Goal: Check status: Check status

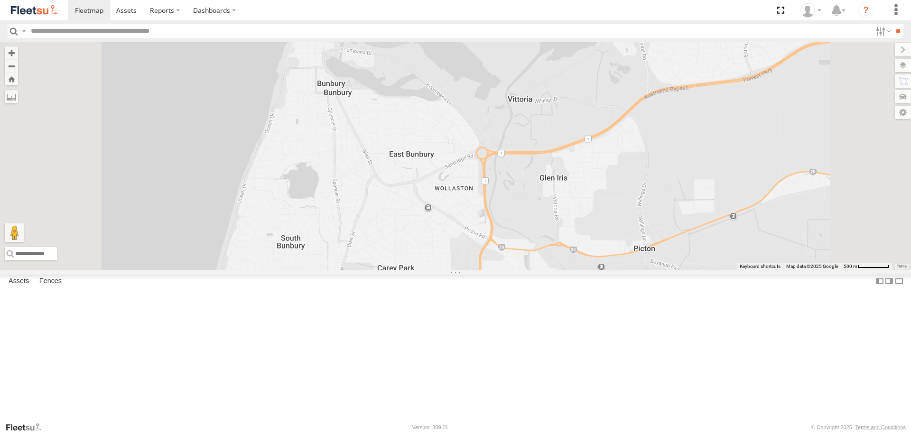
click at [0, 0] on span at bounding box center [0, 0] width 0 height 0
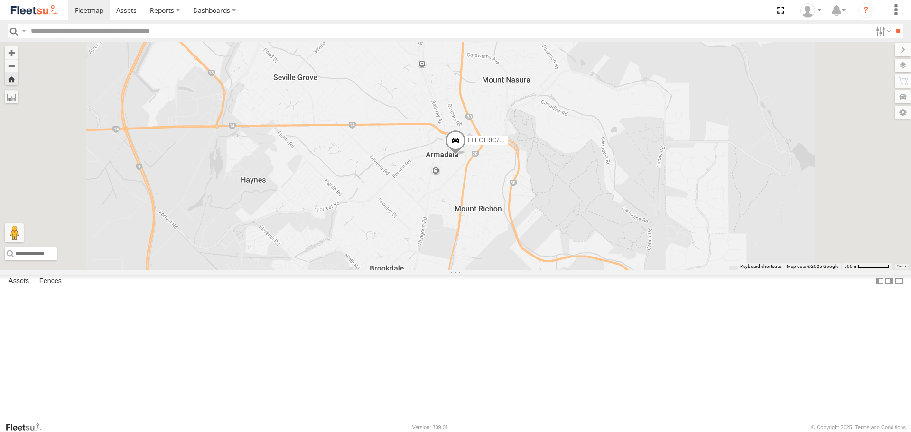
click at [0, 0] on div at bounding box center [0, 0] width 0 height 0
click at [0, 0] on span at bounding box center [0, 0] width 0 height 0
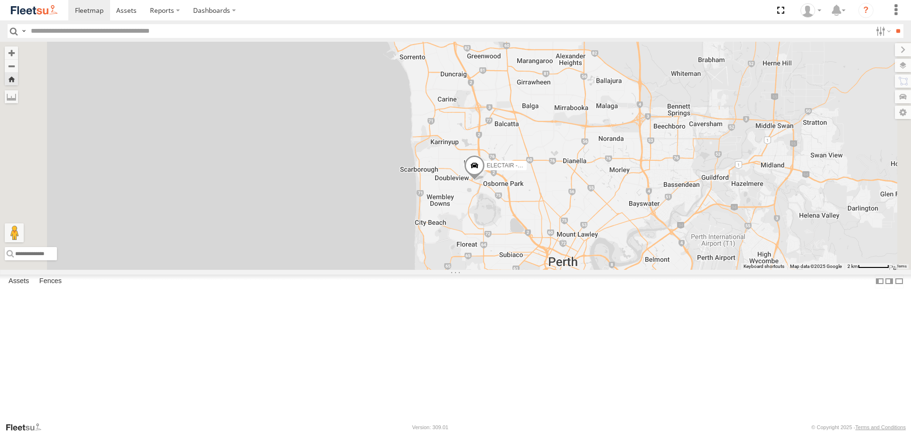
click at [485, 181] on span at bounding box center [474, 169] width 21 height 26
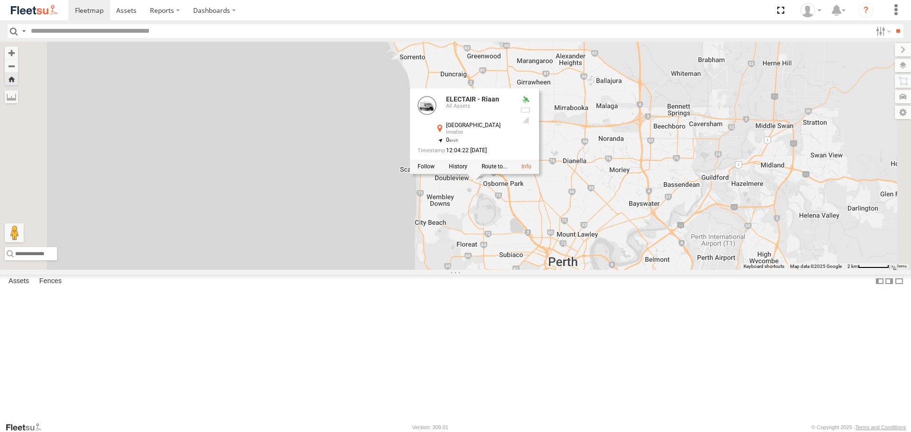
click at [590, 269] on div "ELECTAIR - Riaan ELECTAIR - Riaan All Assets Scarborough Beach Rd Innaloo -31.9…" at bounding box center [455, 156] width 911 height 228
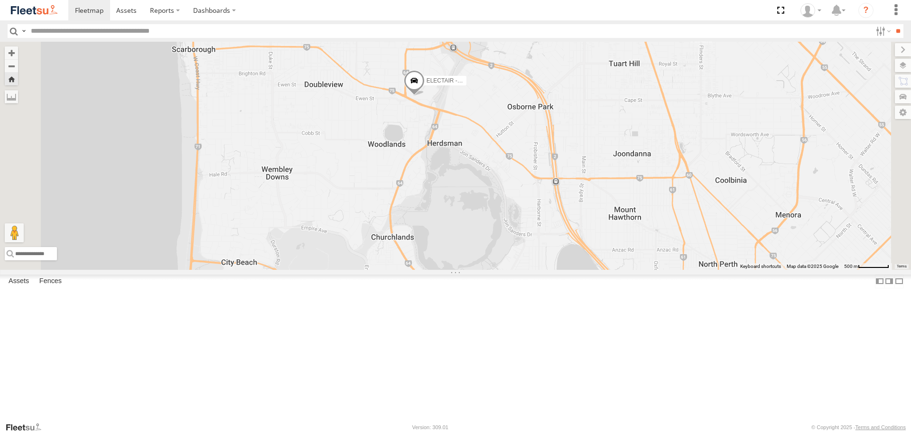
drag, startPoint x: 553, startPoint y: 253, endPoint x: 557, endPoint y: 216, distance: 37.8
click at [557, 216] on div "ELECTAIR - Riaan" at bounding box center [455, 156] width 911 height 228
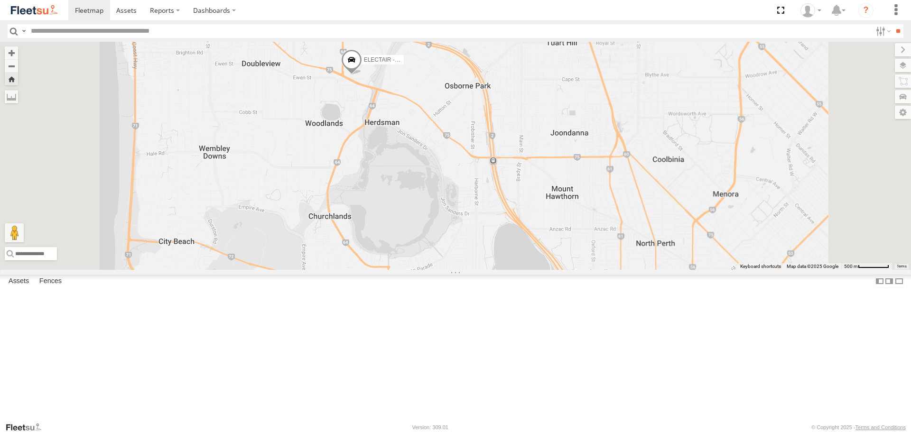
drag, startPoint x: 455, startPoint y: 138, endPoint x: 447, endPoint y: 199, distance: 61.7
click at [447, 199] on div "ELECTAIR - Riaan" at bounding box center [455, 156] width 911 height 228
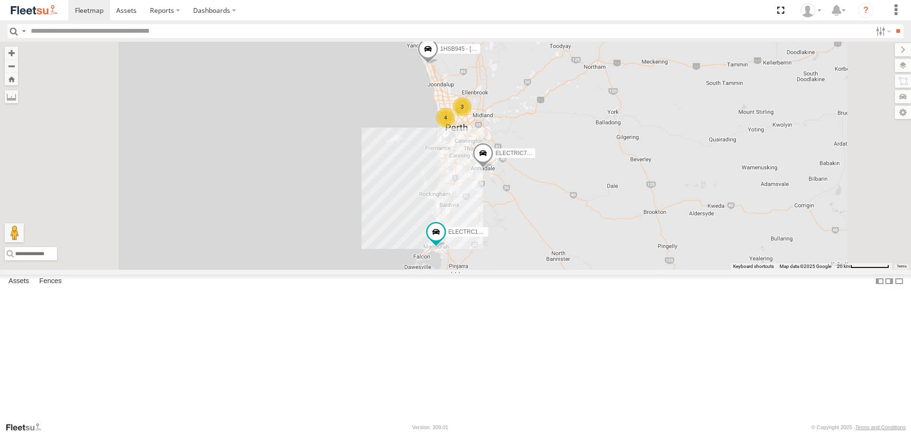
click at [0, 0] on span at bounding box center [0, 0] width 0 height 0
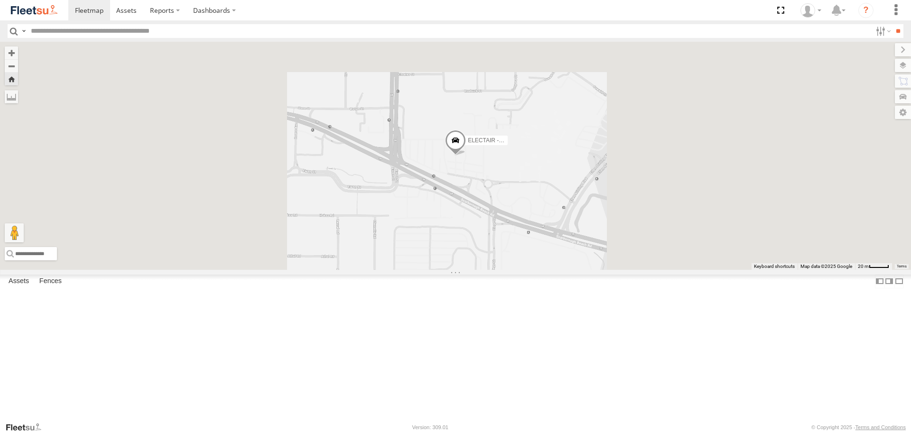
click at [466, 156] on span at bounding box center [455, 143] width 21 height 26
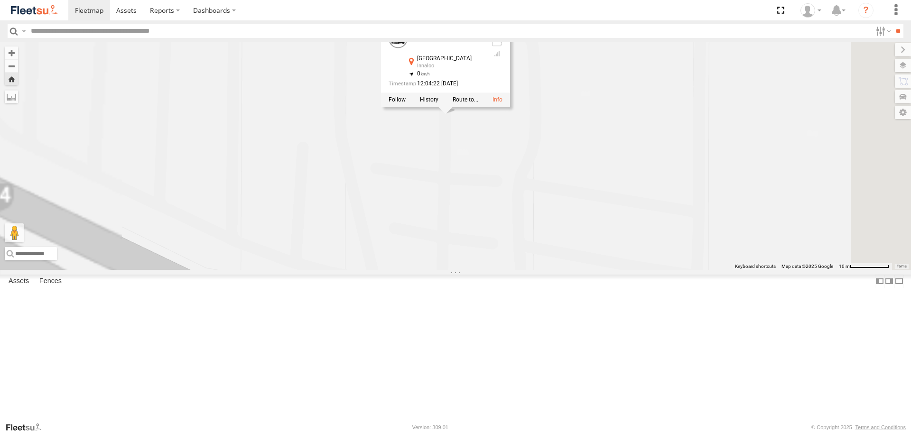
drag, startPoint x: 559, startPoint y: 203, endPoint x: 585, endPoint y: 266, distance: 67.9
click at [585, 266] on div "ELECTAIR - Riaan ELECTAIR - Riaan All Assets Scarborough Beach Rd Innaloo -31.9…" at bounding box center [455, 156] width 911 height 228
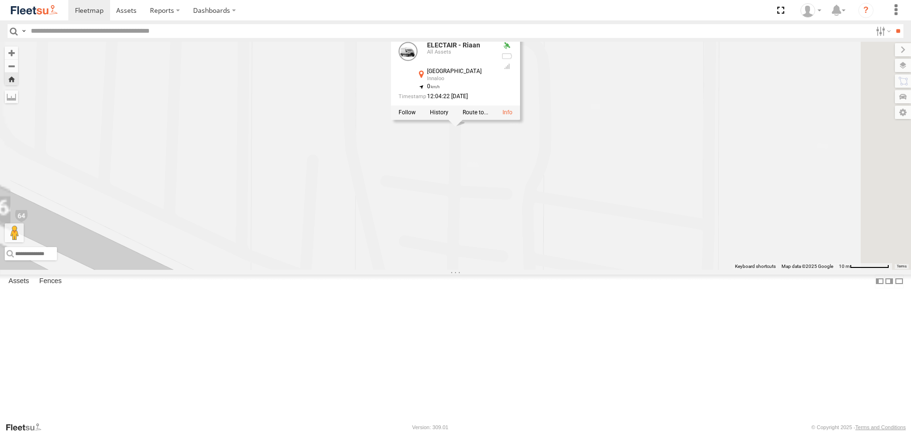
click at [602, 241] on div "ELECTAIR - Riaan ELECTAIR - Riaan All Assets Scarborough Beach Rd Innaloo -31.9…" at bounding box center [455, 156] width 911 height 228
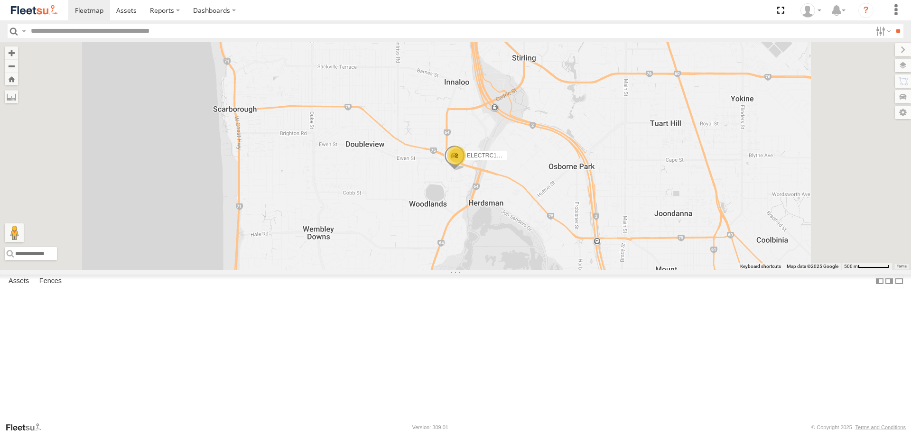
click at [0, 0] on span at bounding box center [0, 0] width 0 height 0
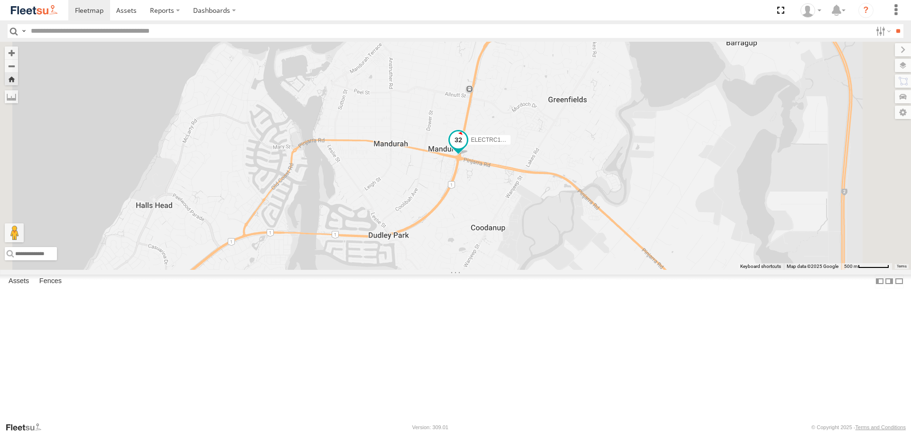
click at [467, 149] on span at bounding box center [458, 139] width 17 height 17
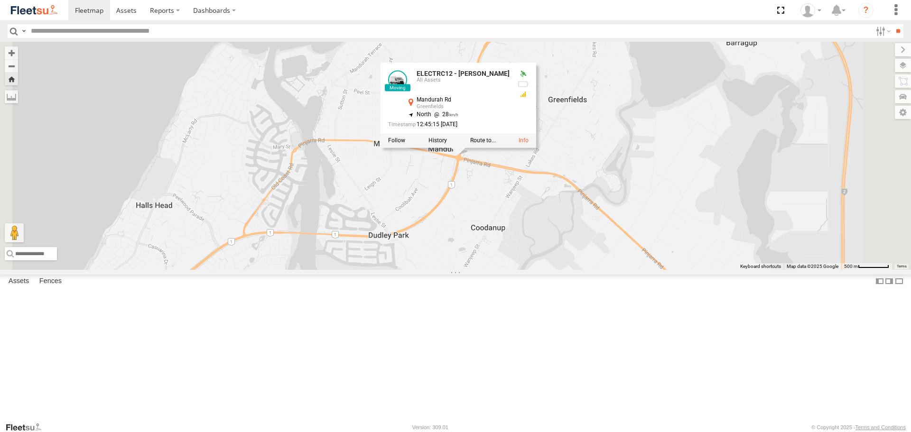
click at [587, 251] on div "ELECTRC12 - Harry ELECTRC12 - Harry All Assets Mandurah Rd Greenfields -32.5370…" at bounding box center [455, 156] width 911 height 228
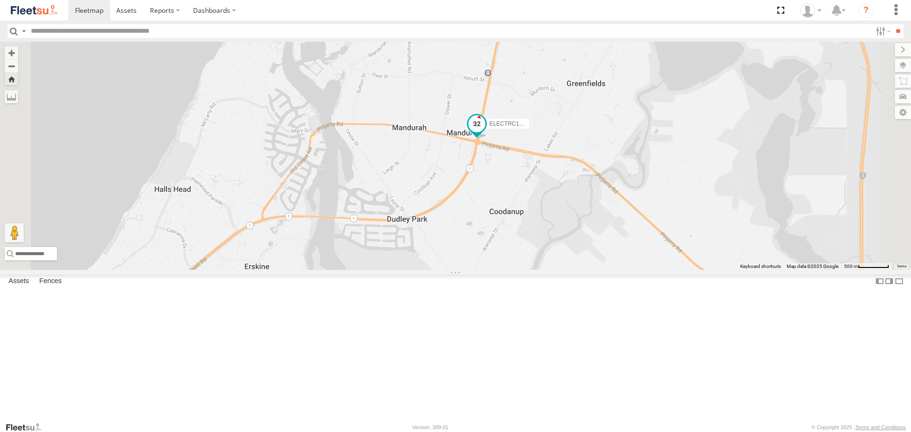
click at [485, 132] on span at bounding box center [476, 123] width 17 height 17
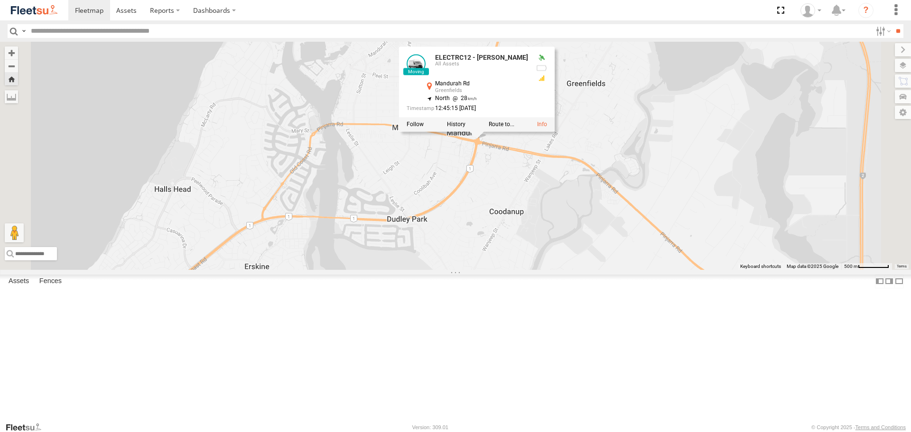
click at [629, 231] on div "ELECTRC12 - Harry ELECTRC12 - Harry All Assets Mandurah Rd Greenfields -32.5370…" at bounding box center [455, 156] width 911 height 228
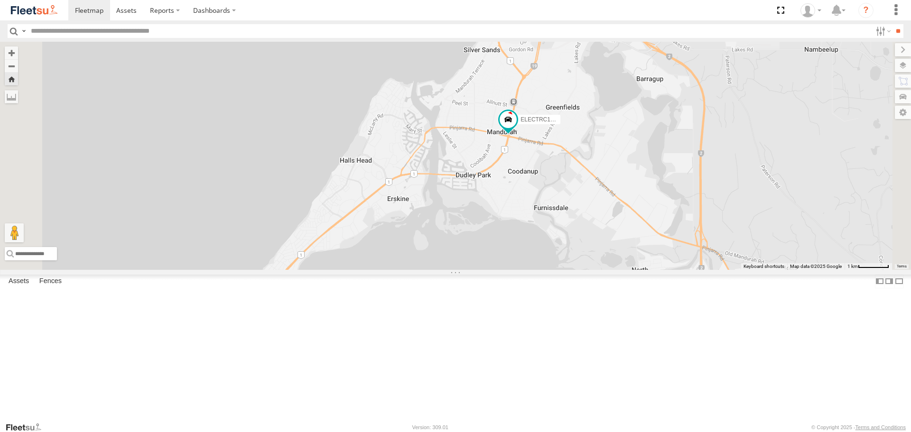
click at [648, 229] on div "ELECTRC12 - [PERSON_NAME]" at bounding box center [455, 156] width 911 height 228
click at [517, 129] on span at bounding box center [508, 119] width 17 height 17
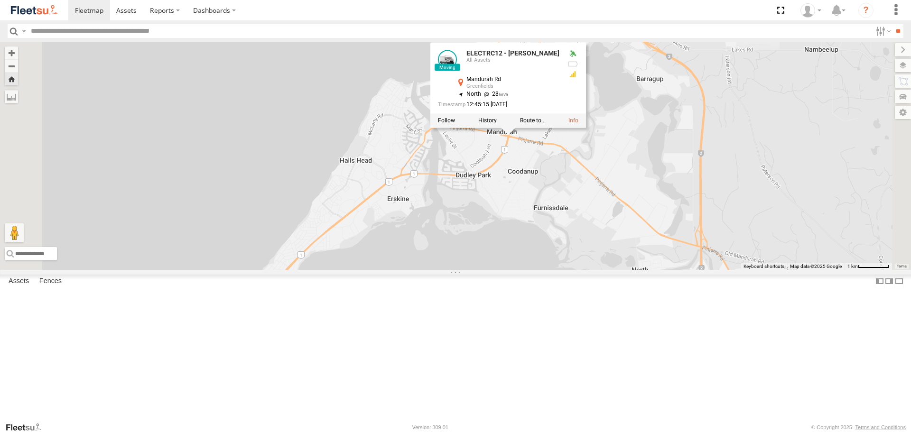
click at [642, 223] on div "ELECTRC12 - Harry ELECTRC12 - Harry All Assets Mandurah Rd Greenfields -32.5370…" at bounding box center [455, 156] width 911 height 228
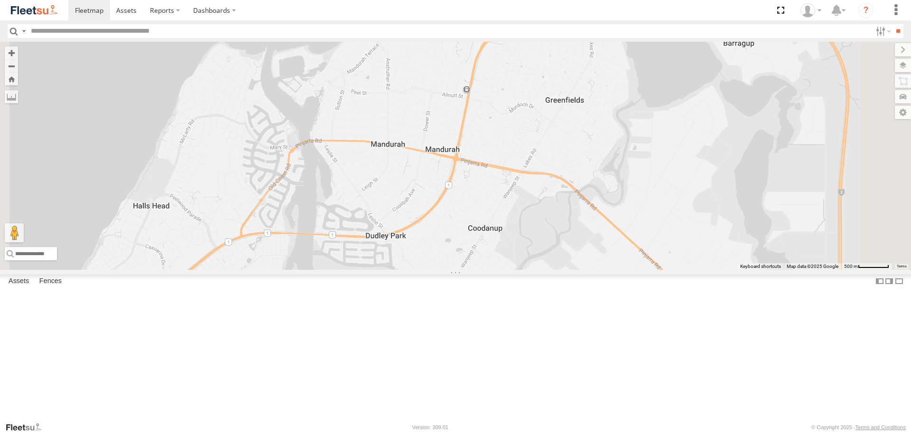
click at [0, 0] on span at bounding box center [0, 0] width 0 height 0
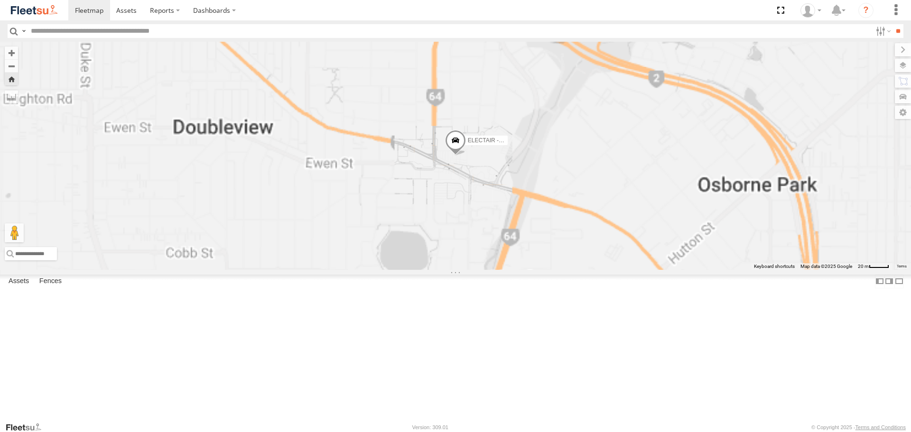
click at [466, 156] on span at bounding box center [455, 143] width 21 height 26
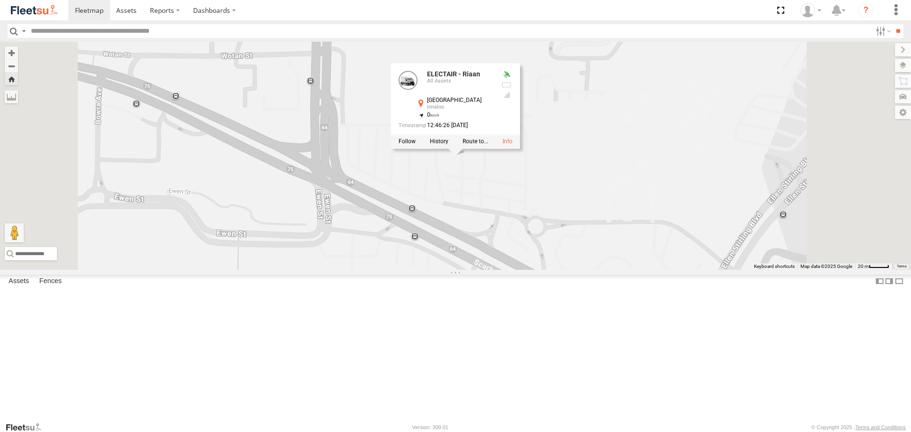
click at [651, 235] on div "ELECTAIR - Riaan ELECTAIR - Riaan All Assets Scarborough Beach Rd Innaloo -31.9…" at bounding box center [455, 156] width 911 height 228
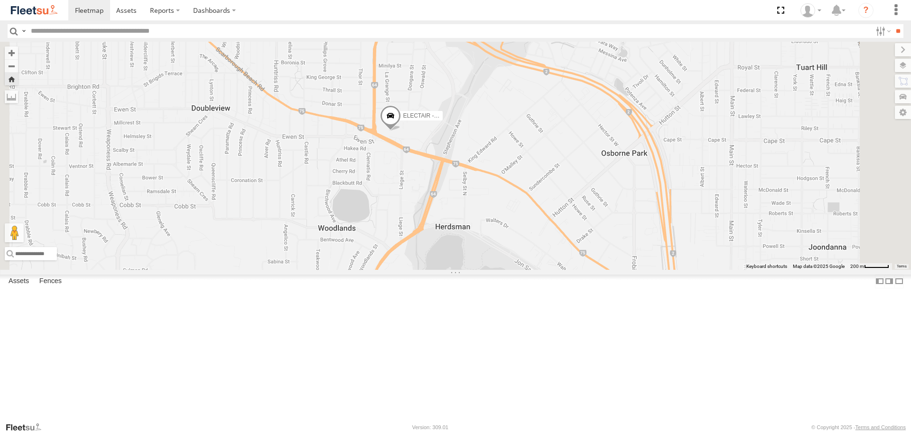
click at [401, 131] on span at bounding box center [390, 118] width 21 height 26
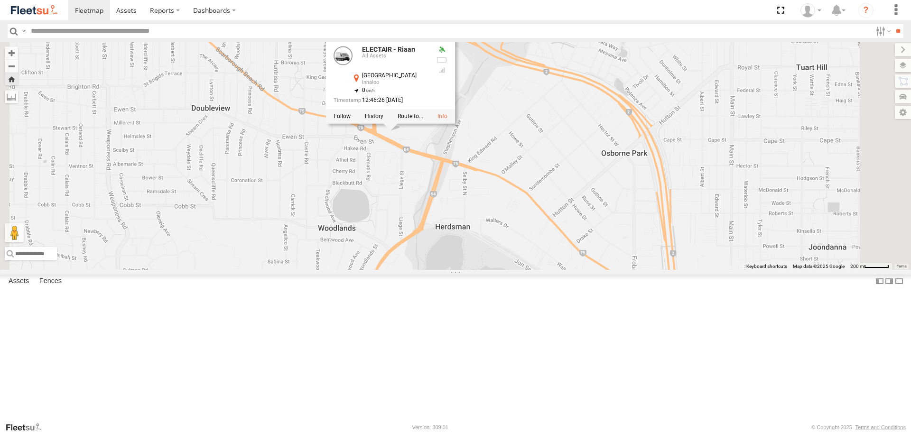
click at [543, 213] on div "ELECTAIR - Riaan ELECTAIR - Riaan All Assets Scarborough Beach Rd Innaloo -31.9…" at bounding box center [455, 156] width 911 height 228
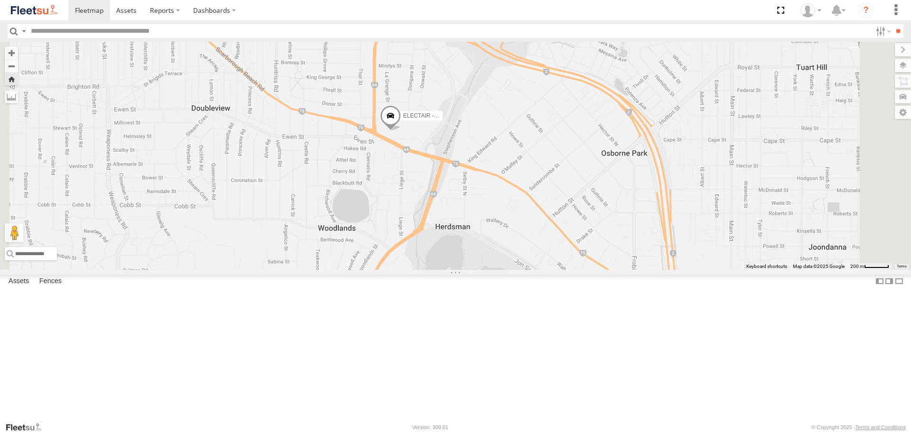
click at [401, 131] on span at bounding box center [390, 118] width 21 height 26
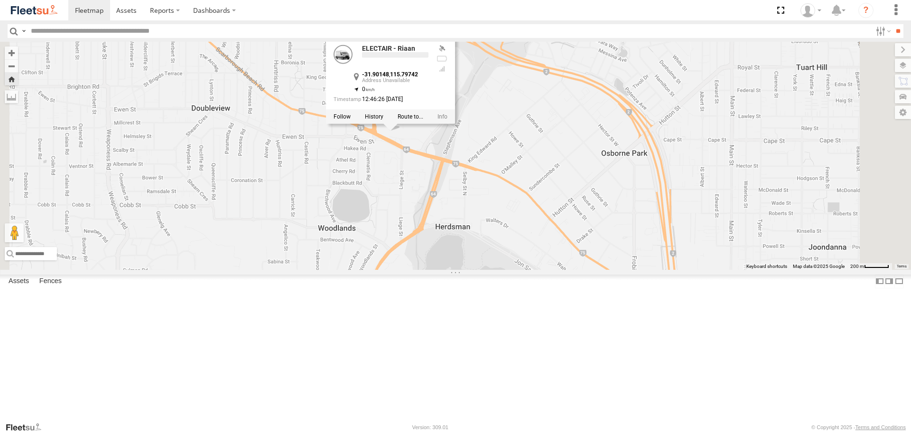
click at [455, 124] on div "ELECTAIR - Riaan -31.90148 , 115.79742 0 12:46:26 03/10/2025" at bounding box center [390, 80] width 129 height 86
click at [551, 223] on div "ELECTAIR - Riaan ELECTAIR - Riaan All Assets Scarborough Beach Rd Innaloo -31.9…" at bounding box center [455, 156] width 911 height 228
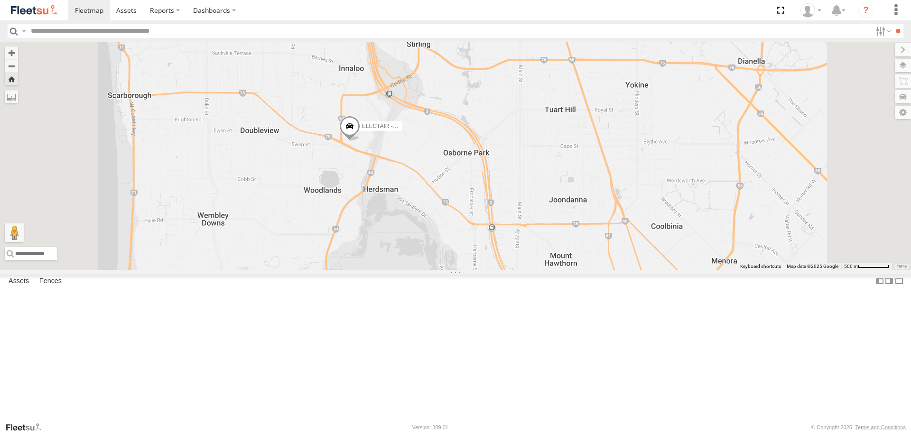
drag, startPoint x: 441, startPoint y: 176, endPoint x: 439, endPoint y: 209, distance: 32.8
click at [439, 209] on div "ELECTAIR - Riaan" at bounding box center [455, 156] width 911 height 228
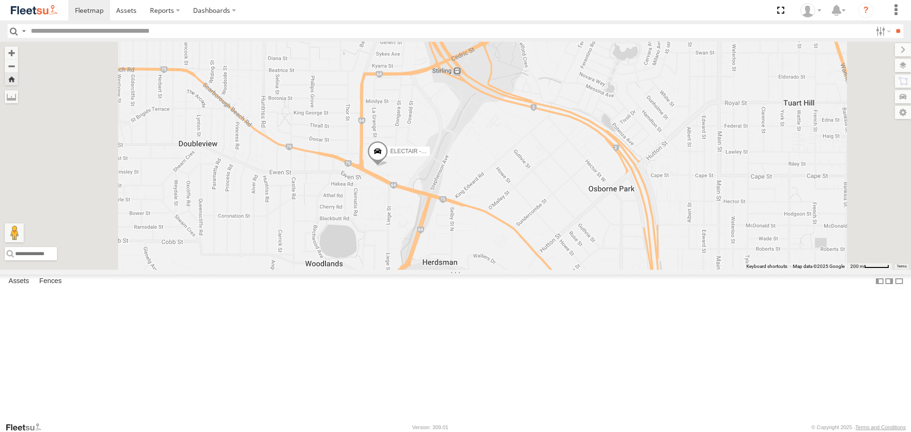
click at [388, 167] on span at bounding box center [377, 154] width 21 height 26
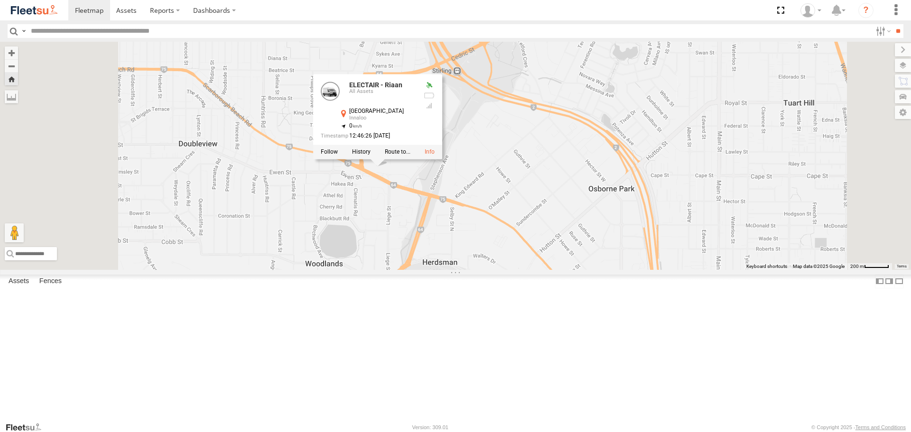
click at [435, 246] on div "ELECTAIR - Riaan ELECTAIR - Riaan All Assets Scarborough Beach Rd Innaloo -31.9…" at bounding box center [455, 156] width 911 height 228
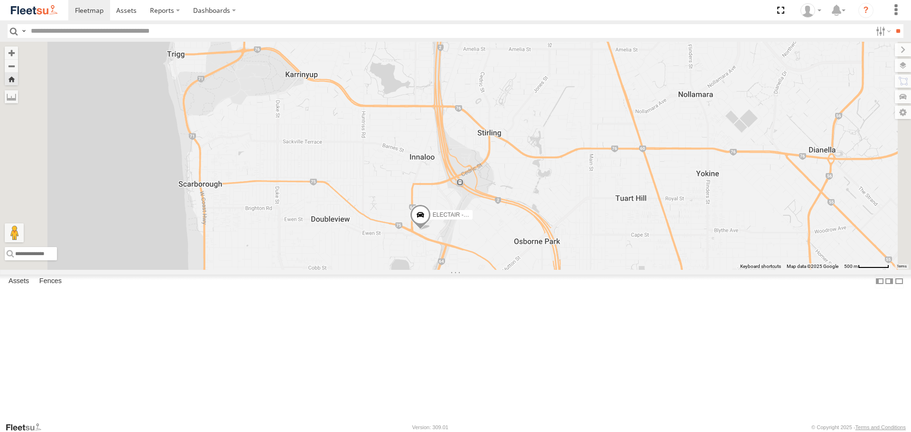
drag, startPoint x: 414, startPoint y: 204, endPoint x: 498, endPoint y: 288, distance: 118.1
click at [498, 269] on div "ELECTAIR - Riaan" at bounding box center [455, 156] width 911 height 228
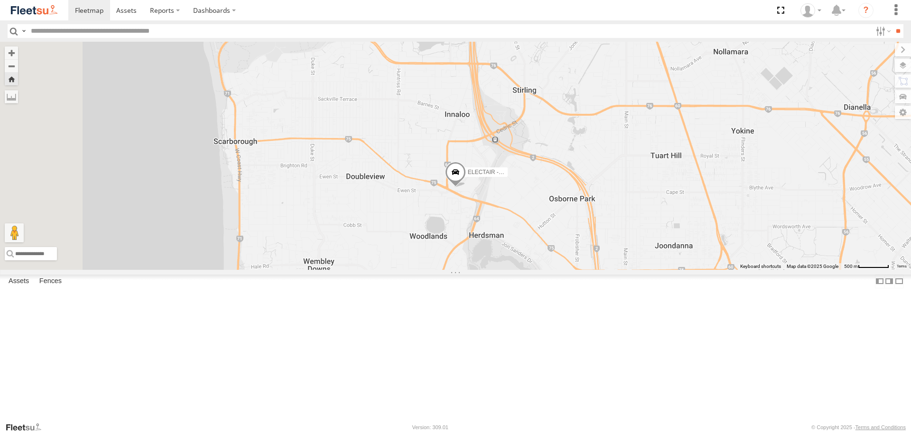
drag, startPoint x: 497, startPoint y: 256, endPoint x: 511, endPoint y: 235, distance: 25.0
click at [511, 235] on div "ELECTAIR - Riaan" at bounding box center [455, 156] width 911 height 228
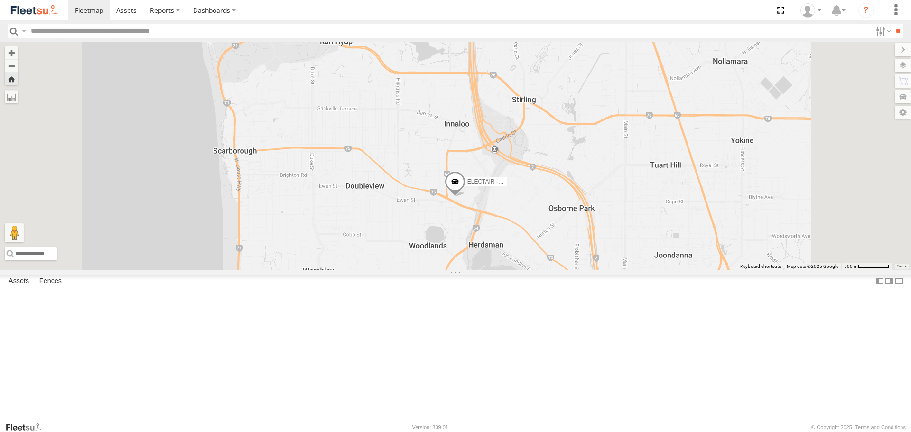
click at [465, 197] on span at bounding box center [455, 185] width 21 height 26
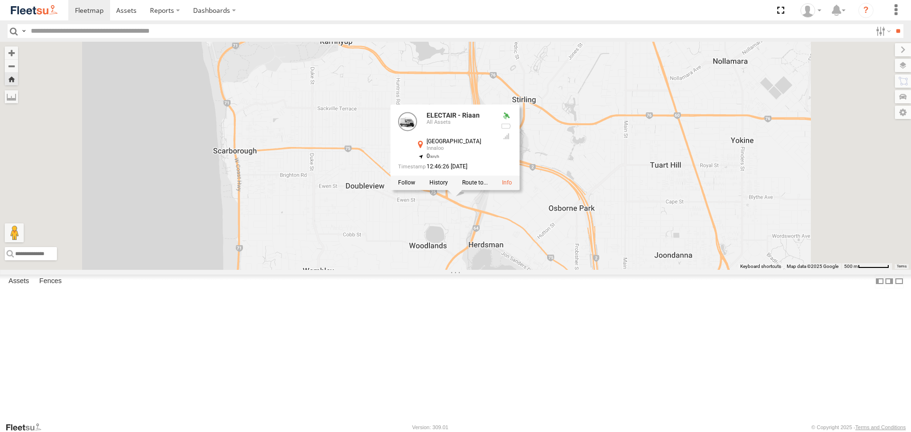
click at [576, 269] on div "ELECTAIR - Riaan ELECTAIR - Riaan All Assets Scarborough Beach Rd Innaloo -31.9…" at bounding box center [455, 156] width 911 height 228
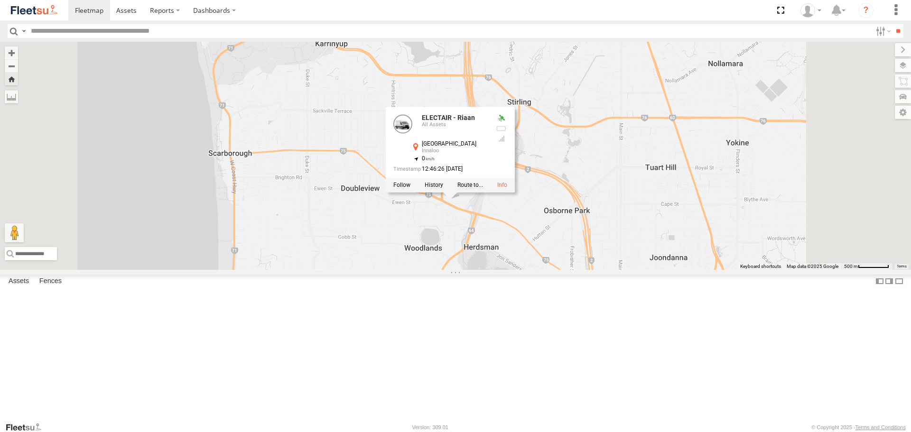
click at [353, 269] on div "ELECTAIR - Riaan ELECTAIR - Riaan All Assets Scarborough Beach Rd Innaloo -31.9…" at bounding box center [455, 156] width 911 height 228
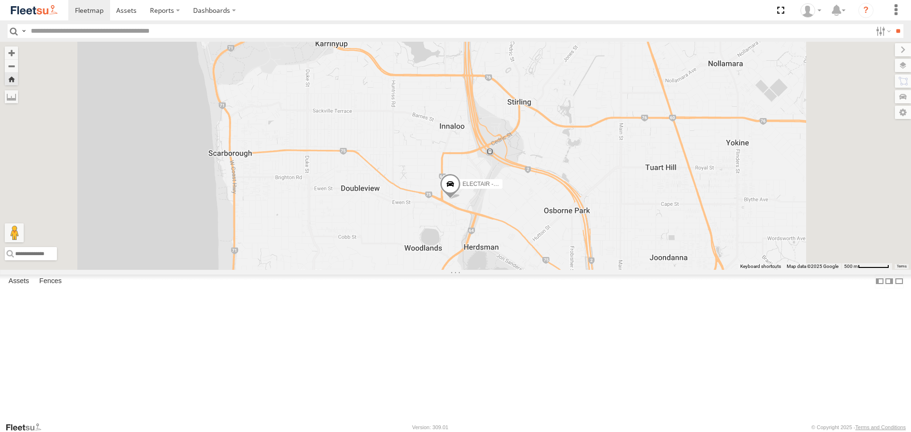
click at [0, 0] on span at bounding box center [0, 0] width 0 height 0
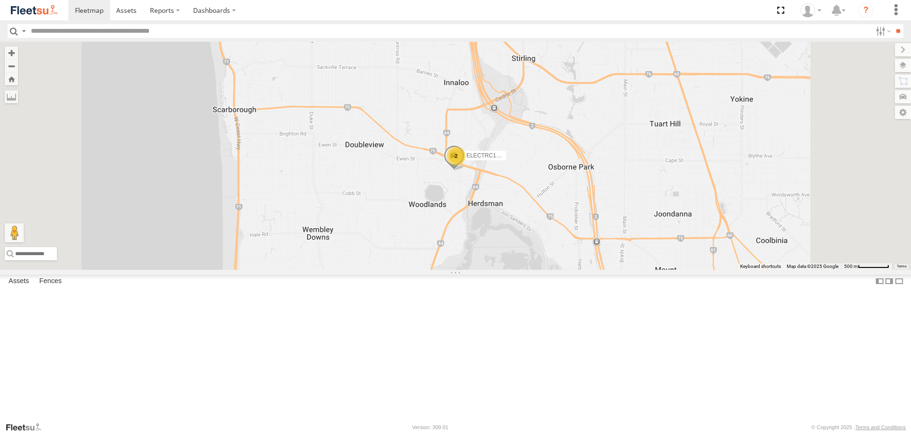
click at [0, 0] on span at bounding box center [0, 0] width 0 height 0
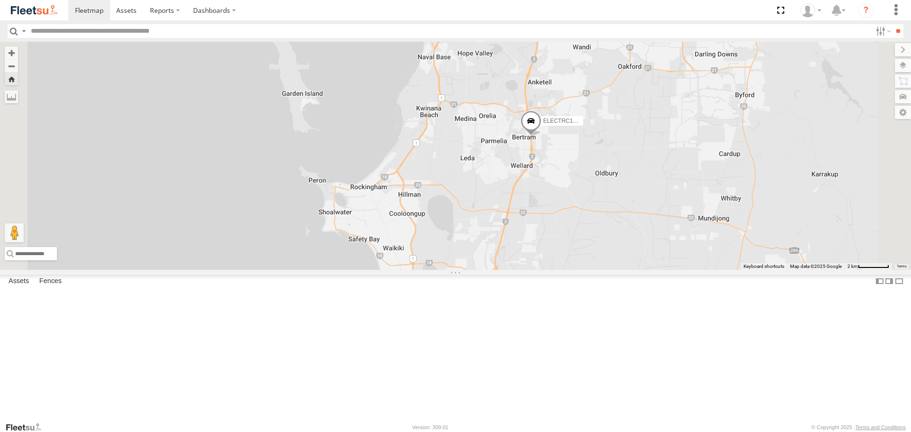
click at [35, 16] on img at bounding box center [33, 10] width 49 height 13
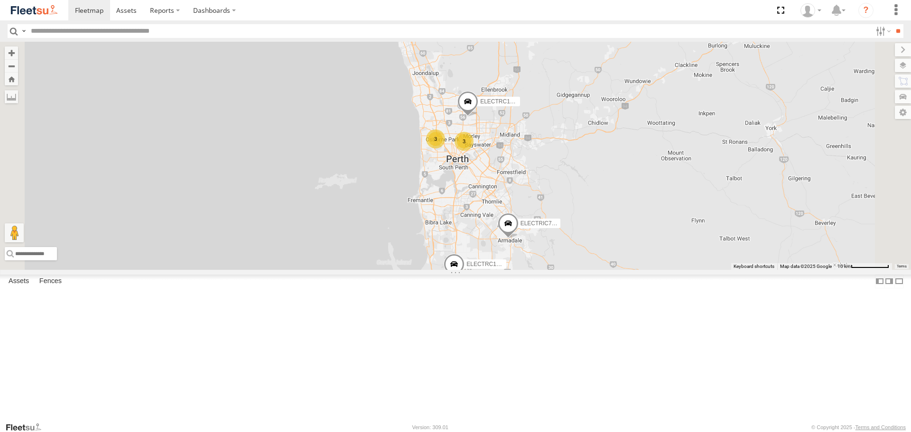
click at [0, 0] on span at bounding box center [0, 0] width 0 height 0
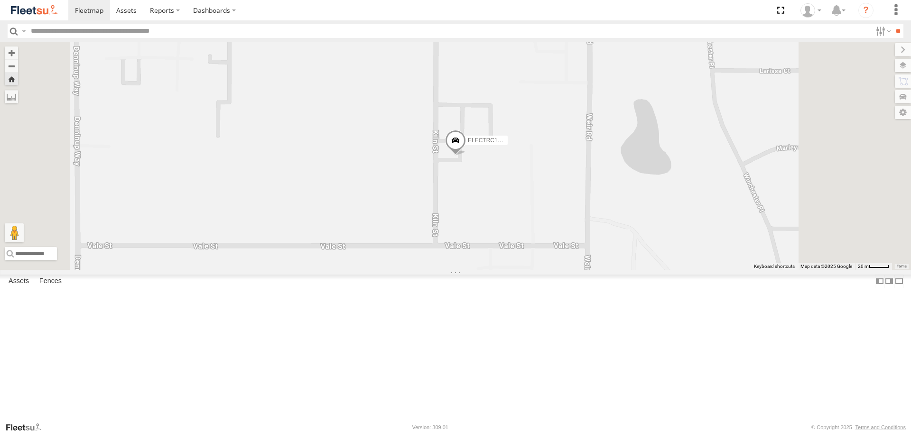
click at [0, 0] on span at bounding box center [0, 0] width 0 height 0
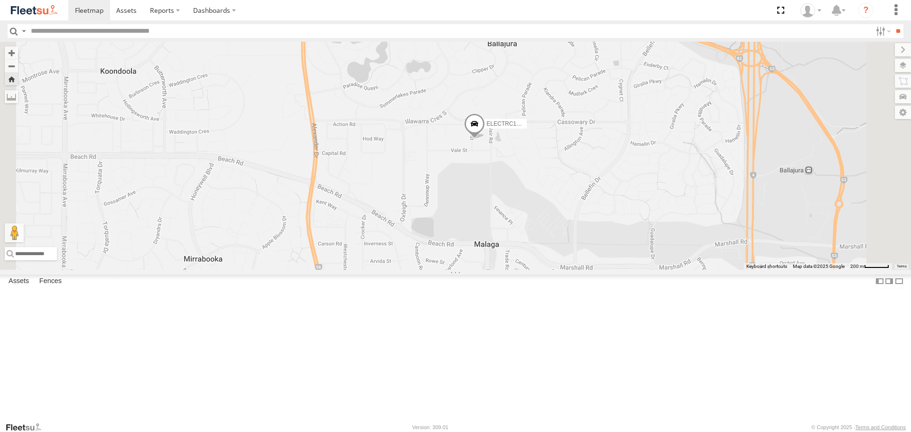
click at [485, 139] on span at bounding box center [474, 127] width 21 height 26
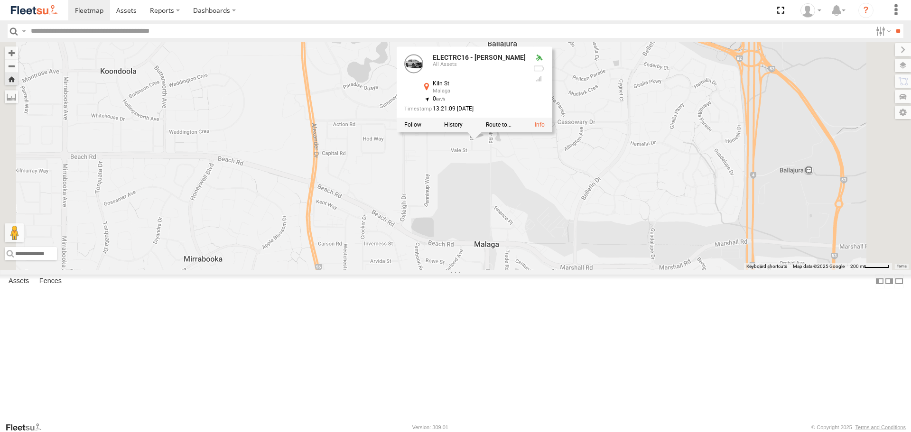
click at [566, 216] on div "ELECTRC16 - Johnny ELECTRC16 - Johnny All Assets Kiln St Malaga -31.84739 , 115…" at bounding box center [455, 156] width 911 height 228
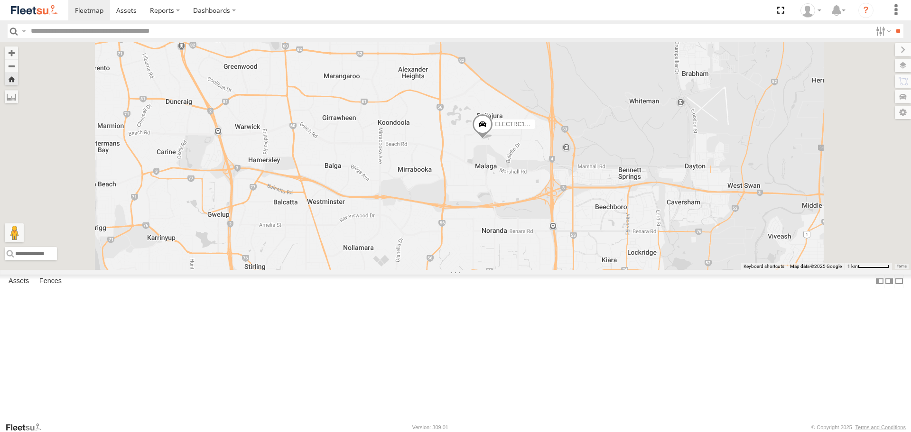
click at [493, 140] on span at bounding box center [482, 127] width 21 height 26
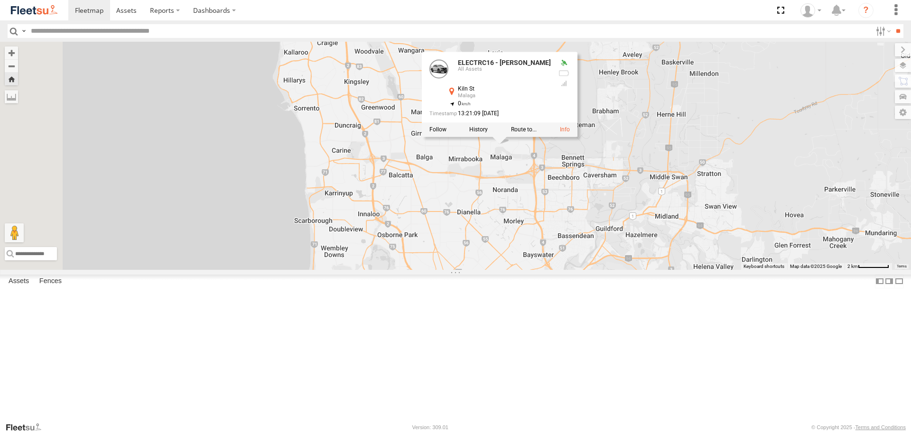
click at [634, 225] on div "ELECTRC16 - Johnny ELECTRC16 - Johnny All Assets Kiln St Malaga -31.84739 , 115…" at bounding box center [455, 156] width 911 height 228
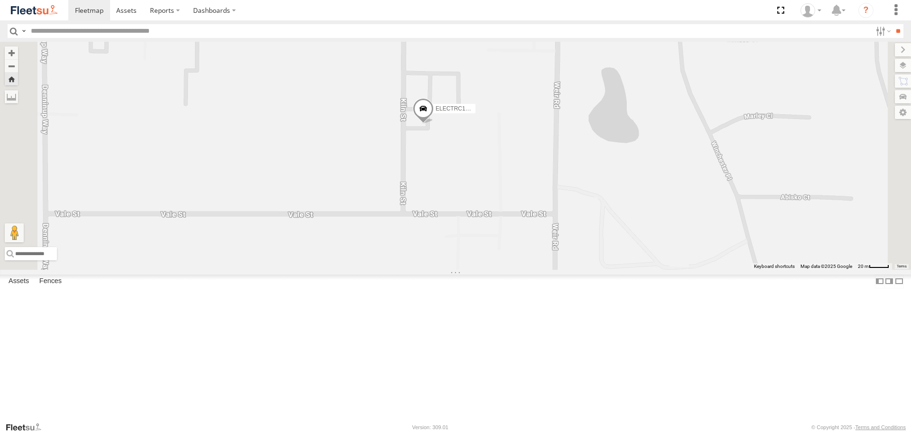
click at [434, 124] on span at bounding box center [423, 111] width 21 height 26
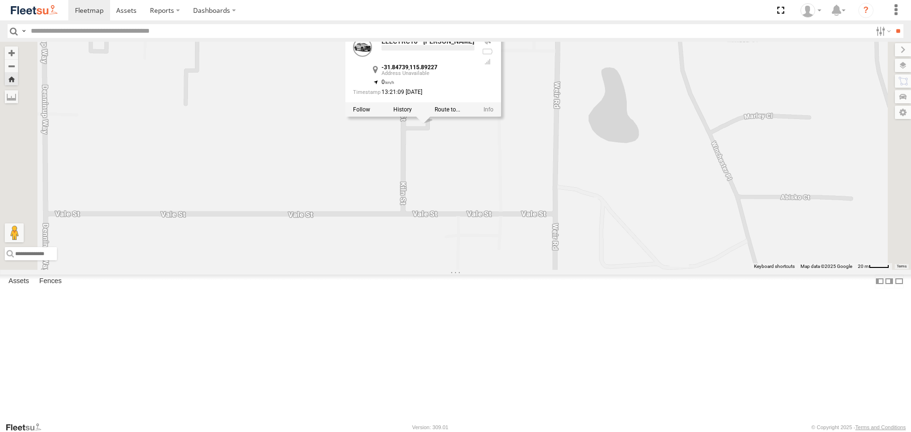
click at [553, 206] on div "ELECTRC16 - Johnny ELECTRC16 - Johnny -31.84739 , 115.89227 0 13:21:09 03/10/20…" at bounding box center [455, 156] width 911 height 228
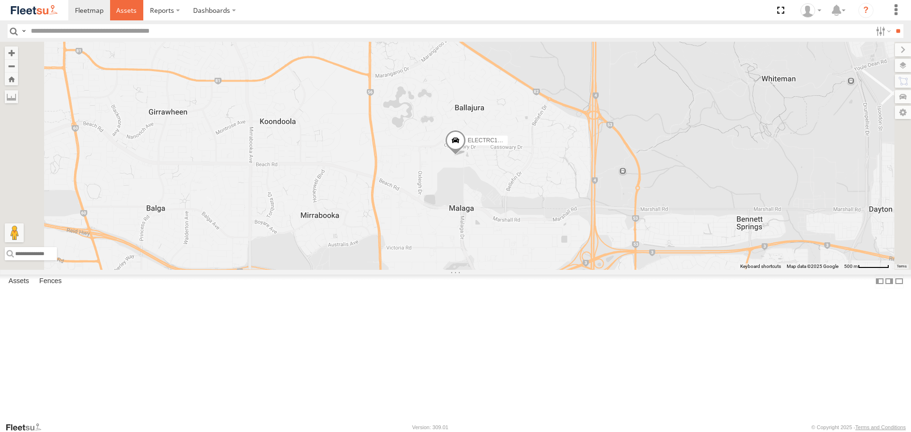
click at [138, 10] on link at bounding box center [127, 10] width 34 height 20
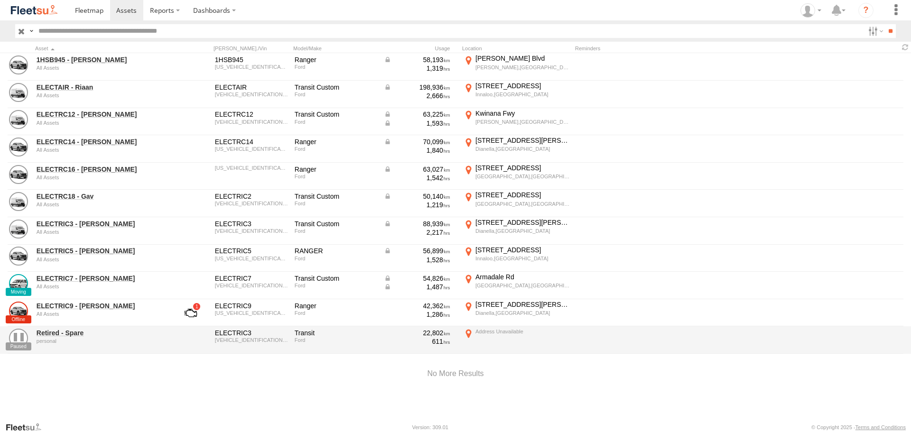
click at [34, 12] on img at bounding box center [33, 10] width 49 height 13
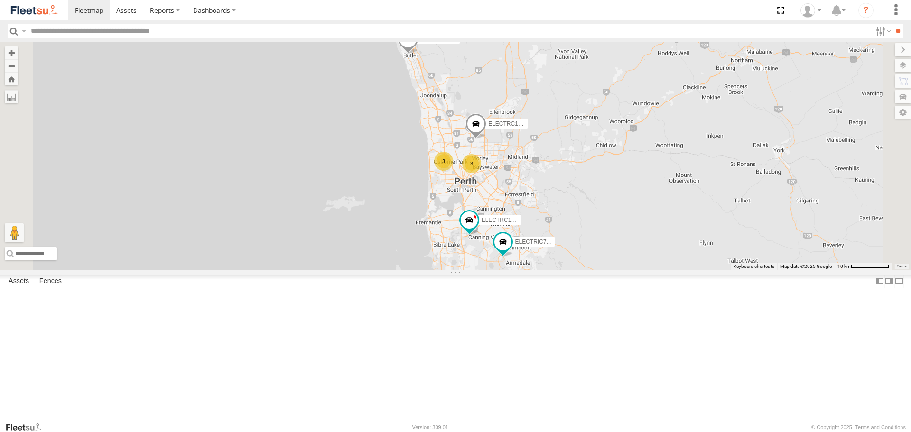
click at [22, 8] on img at bounding box center [33, 10] width 49 height 13
click at [418, 55] on span at bounding box center [408, 42] width 21 height 26
click at [570, 147] on div "ELECTRIC7 - [PERSON_NAME] ELECTRC16 - [PERSON_NAME] ELECTRC12 - [PERSON_NAME] 1…" at bounding box center [455, 156] width 911 height 228
